Goal: Task Accomplishment & Management: Manage account settings

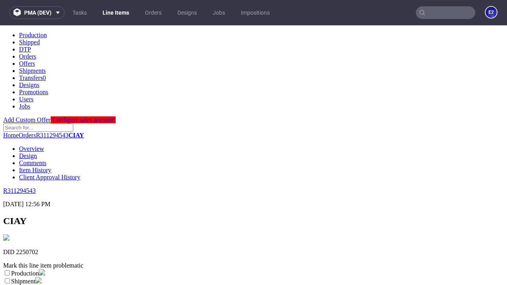
scroll to position [139, 0]
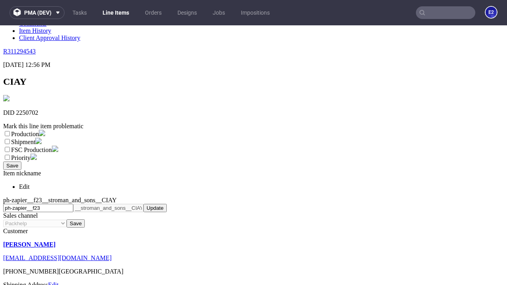
select select "dtp_ca_needed"
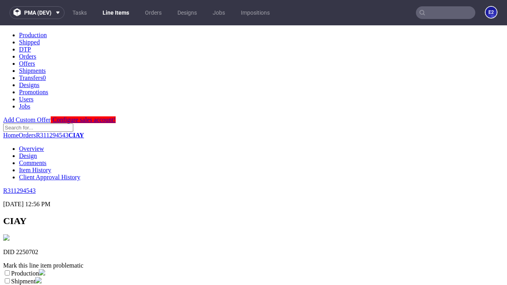
scroll to position [0, 0]
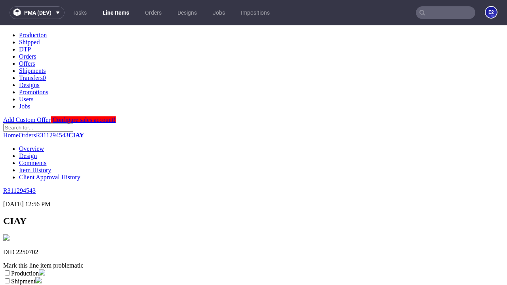
checkbox input "true"
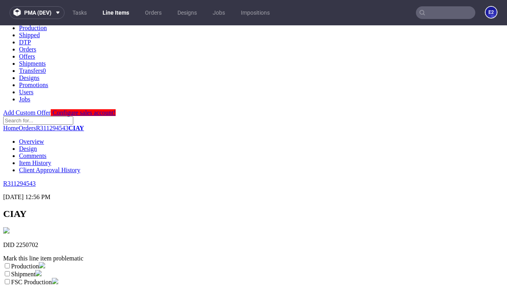
type textarea "test"
